Goal: Task Accomplishment & Management: Use online tool/utility

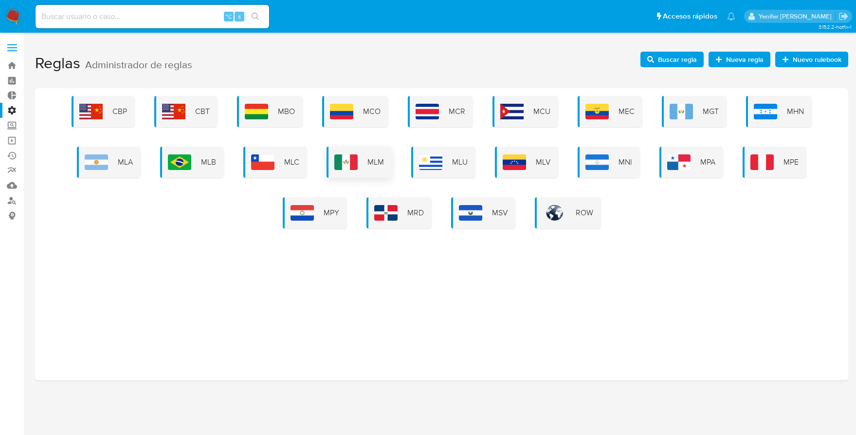
click at [368, 165] on span "MLM" at bounding box center [375, 162] width 17 height 11
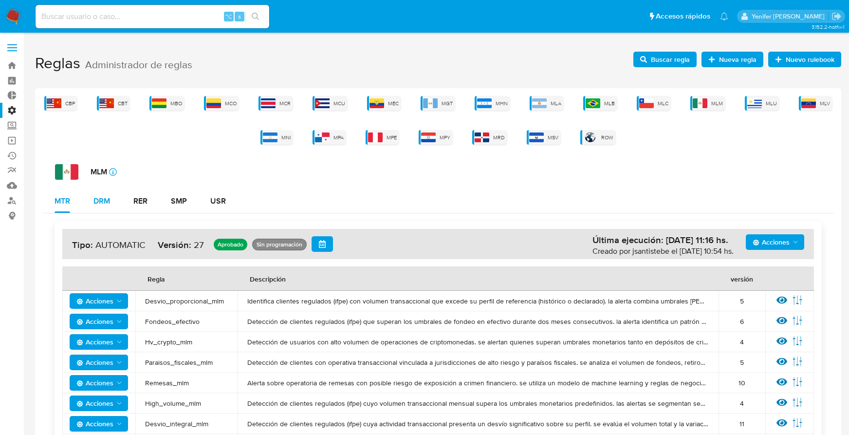
click at [107, 202] on div "DRM" at bounding box center [101, 201] width 17 height 8
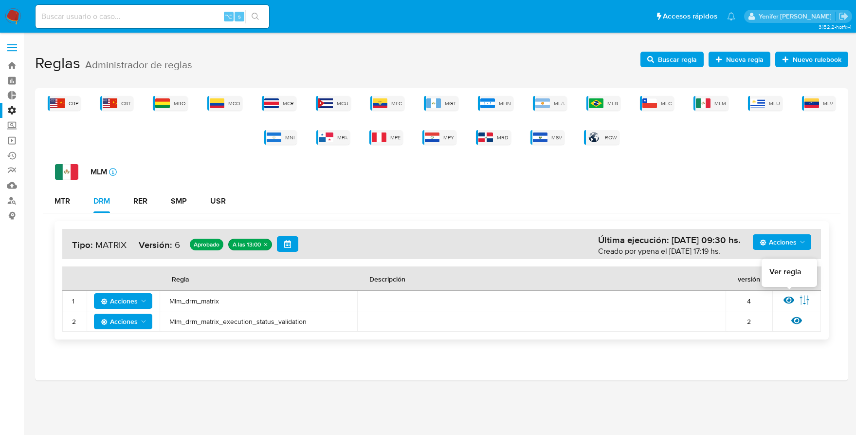
click at [788, 297] on icon at bounding box center [789, 299] width 11 height 11
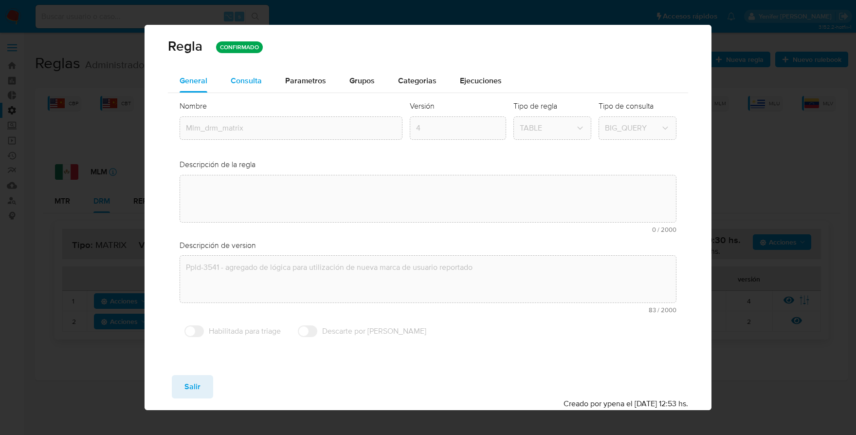
click at [243, 79] on span "Consulta" at bounding box center [246, 80] width 31 height 11
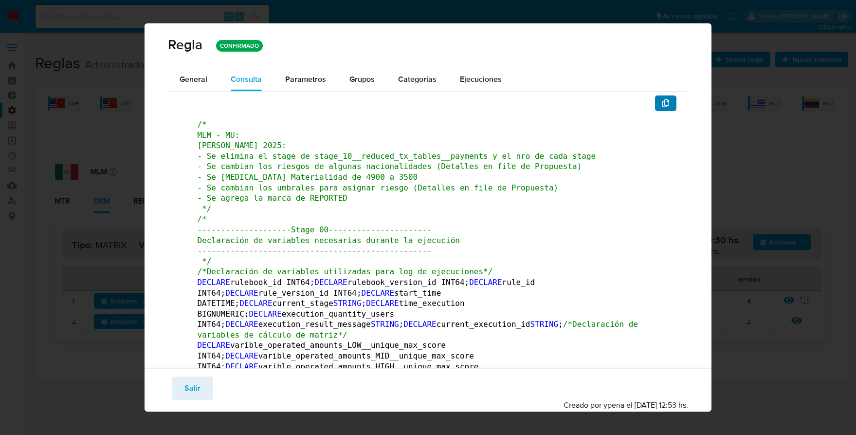
click at [662, 105] on icon "button" at bounding box center [665, 103] width 7 height 8
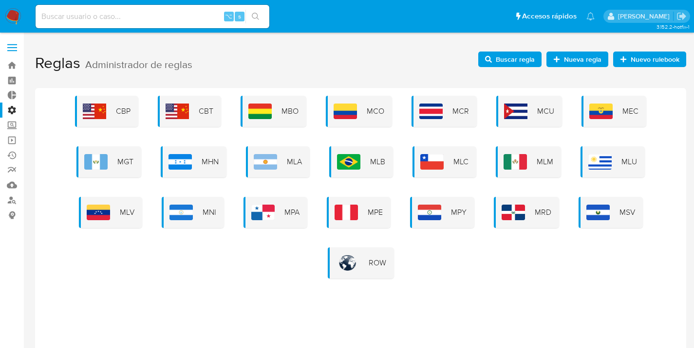
click at [367, 20] on ul "Pausado Ver notificaciones ⌥ s Accesos rápidos Presiona las siguientes teclas p…" at bounding box center [315, 16] width 568 height 24
